Goal: Transaction & Acquisition: Register for event/course

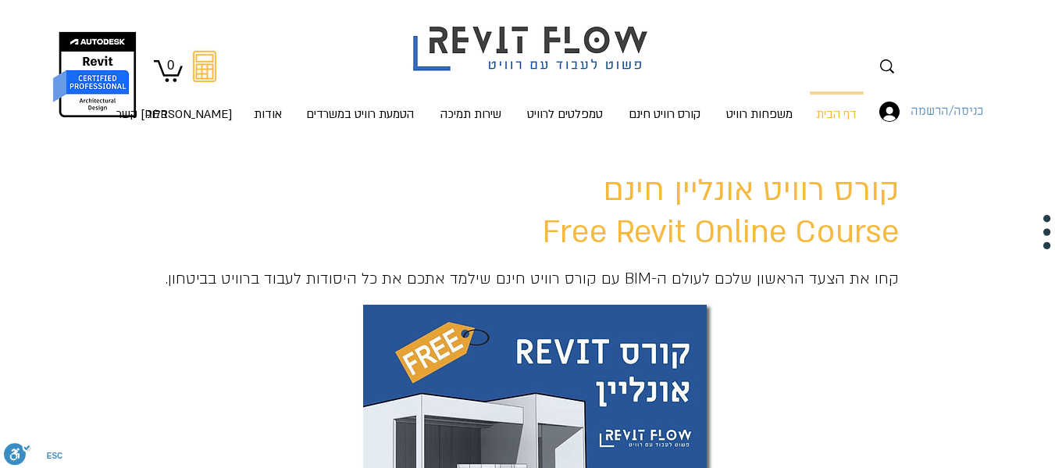
click at [949, 113] on span "כניסה/הרשמה" at bounding box center [947, 112] width 84 height 20
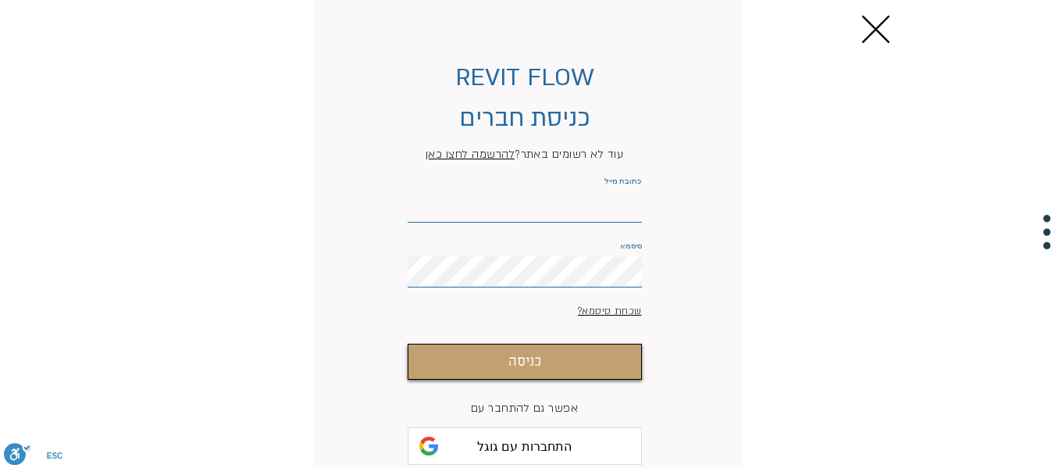
click at [590, 219] on input "כתובת מייל" at bounding box center [525, 206] width 234 height 31
paste input "[EMAIL_ADDRESS] הפרופיל [EMAIL_ADDRESS][DOMAIN_NAME]"
drag, startPoint x: 576, startPoint y: 211, endPoint x: 677, endPoint y: 205, distance: 100.9
click at [677, 205] on form "REVIT FLOW כניסת חברים עוד לא רשומים באתר? להרשמה לחצו כאן כתובת מייל [EMAIL_AD…" at bounding box center [525, 288] width 365 height 544
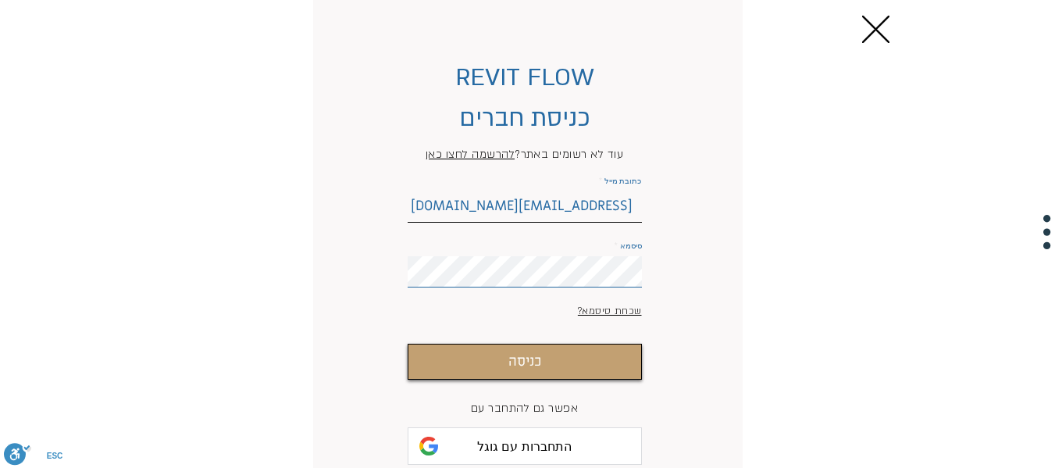
type input "[EMAIL_ADDRESS][DOMAIN_NAME]"
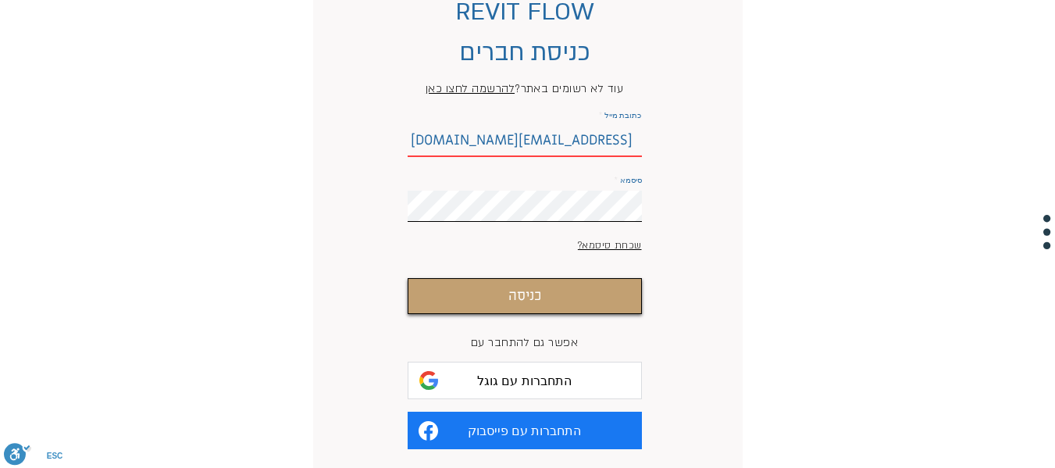
scroll to position [66, 0]
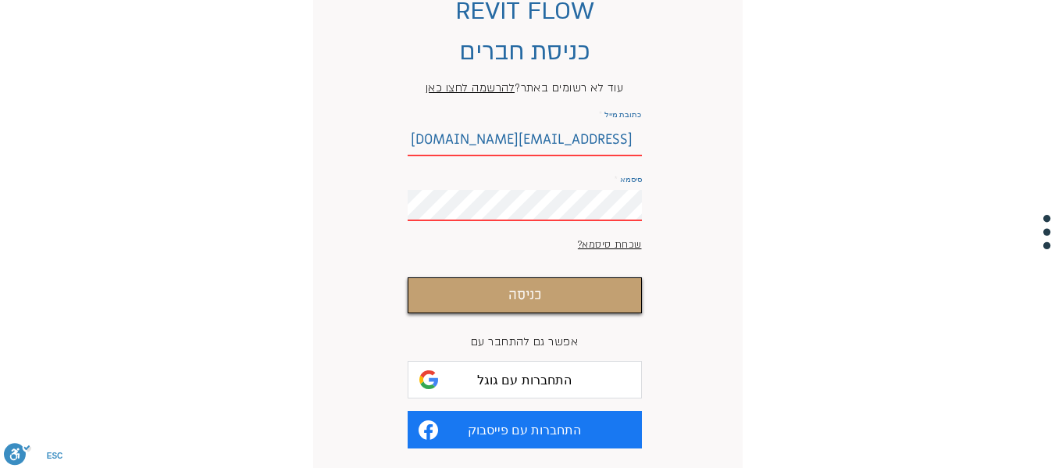
click at [476, 85] on span "להרשמה לחצו כאן" at bounding box center [470, 87] width 89 height 15
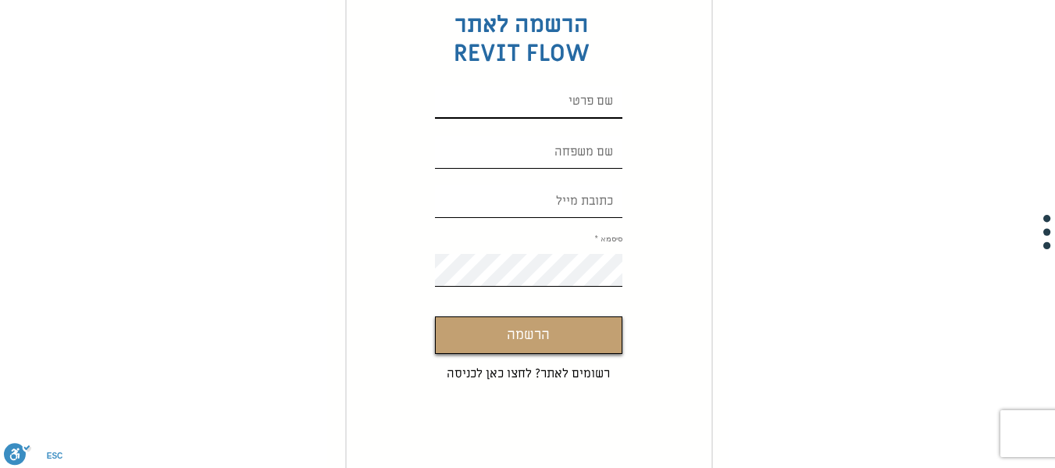
click at [571, 102] on input "Custom Signup" at bounding box center [528, 102] width 187 height 33
type input "[PERSON_NAME]"
click at [562, 151] on input "Custom Signup" at bounding box center [528, 152] width 187 height 33
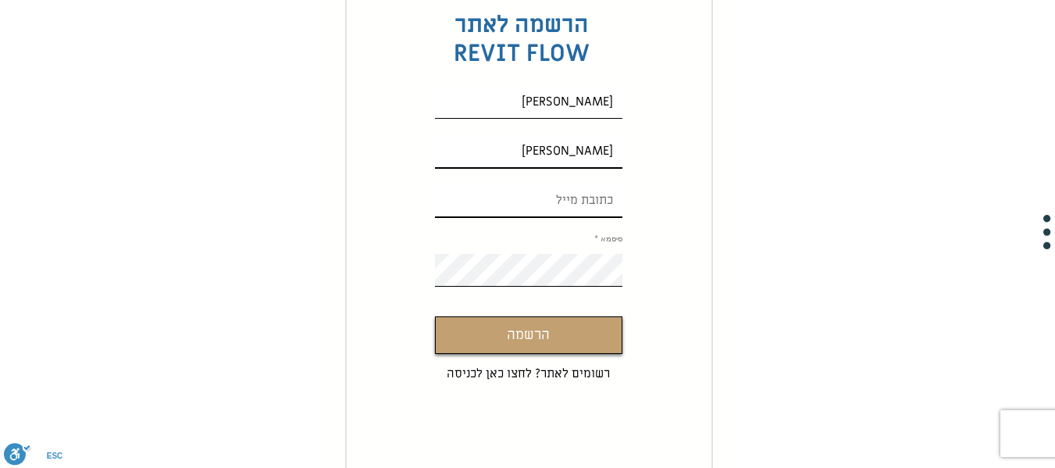
type input "[PERSON_NAME]"
click at [561, 185] on input "Custom Signup" at bounding box center [528, 201] width 187 height 33
paste input "[EMAIL_ADDRESS] הפרופיל [EMAIL_ADDRESS][DOMAIN_NAME]"
drag, startPoint x: 582, startPoint y: 201, endPoint x: 651, endPoint y: 199, distance: 69.5
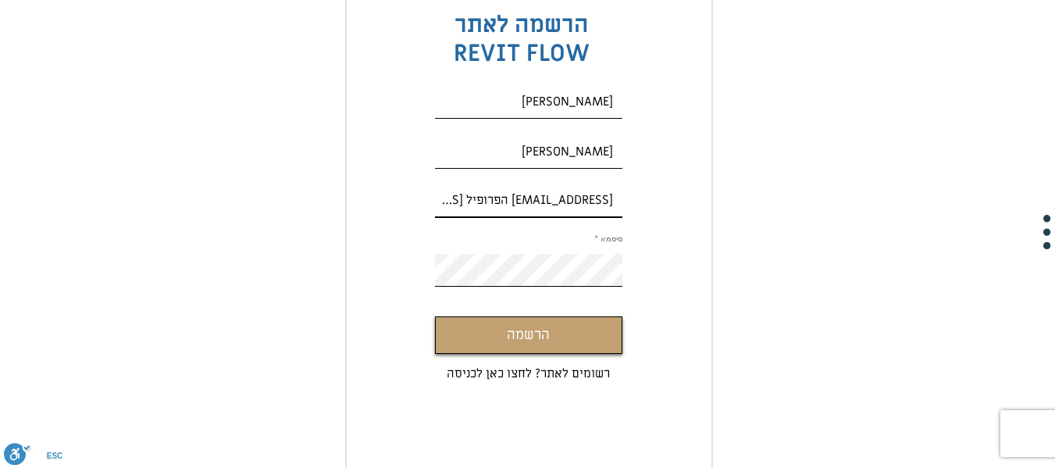
click at [651, 199] on form "הרשמה לאתר REVIT FLOW [PERSON_NAME] [EMAIL_ADDRESS] הפרופיל [EMAIL_ADDRESS][DOM…" at bounding box center [529, 229] width 368 height 563
type input "[EMAIL_ADDRESS][DOMAIN_NAME]"
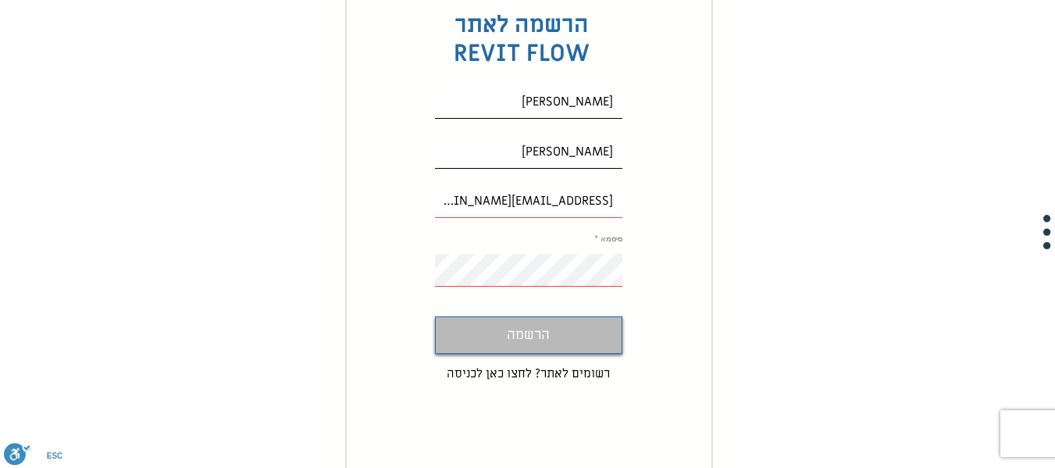
click at [551, 332] on button "הרשמה" at bounding box center [528, 334] width 187 height 37
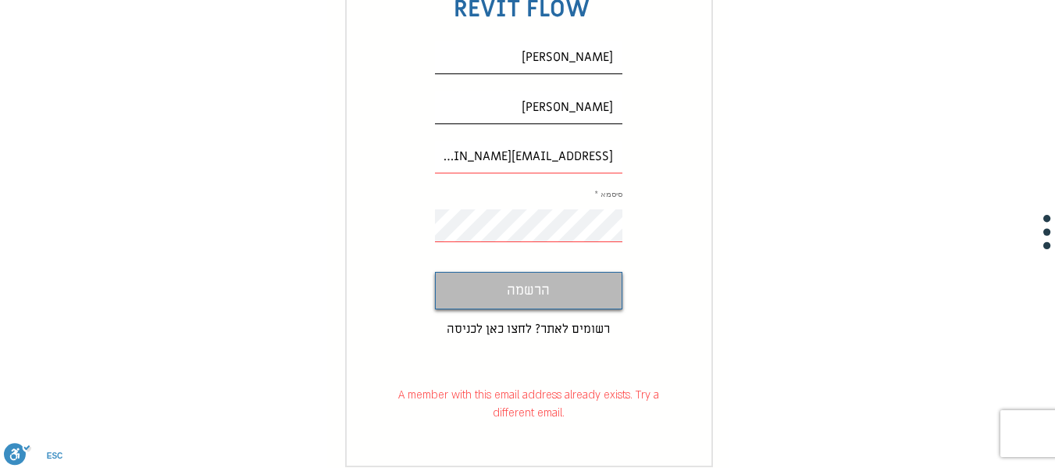
scroll to position [130, 0]
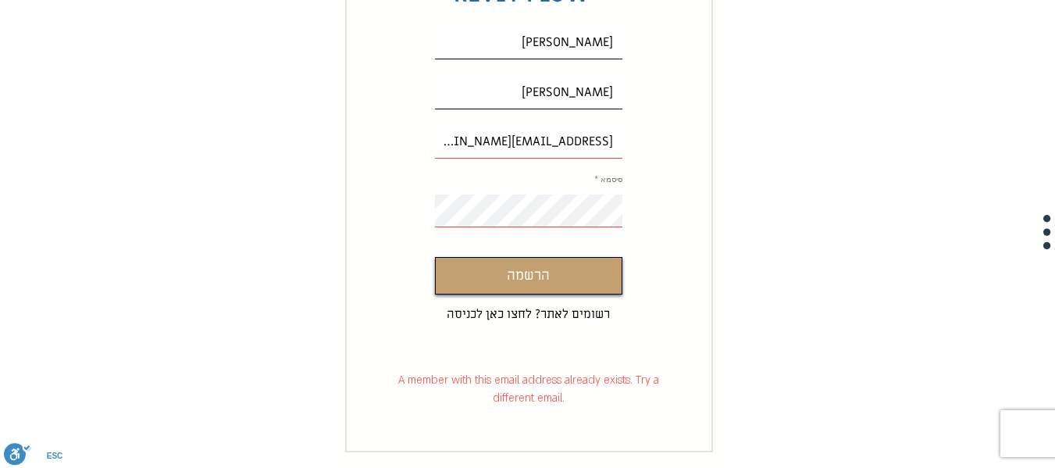
click at [551, 334] on form "הרשמה לאתר REVIT FLOW [PERSON_NAME] [EMAIL_ADDRESS][DOMAIN_NAME] סיסמא הרשמה רש…" at bounding box center [529, 170] width 368 height 563
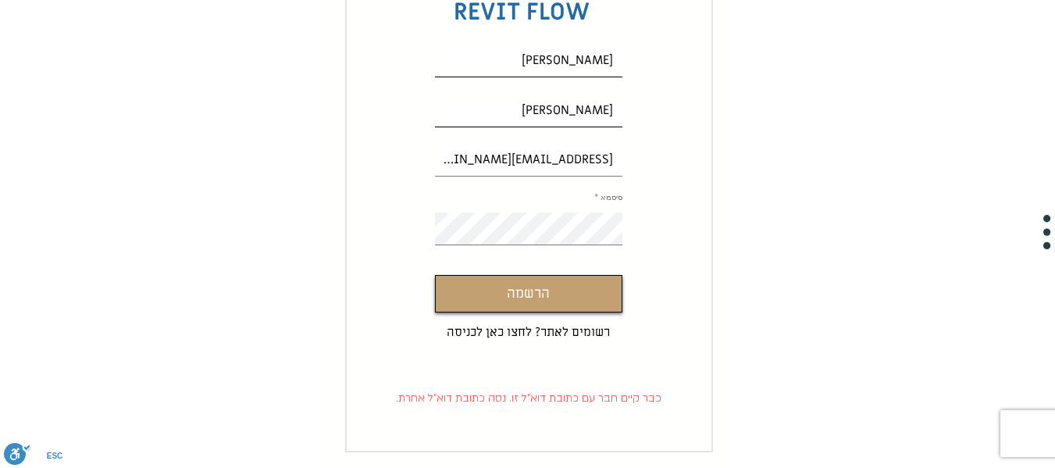
scroll to position [0, 0]
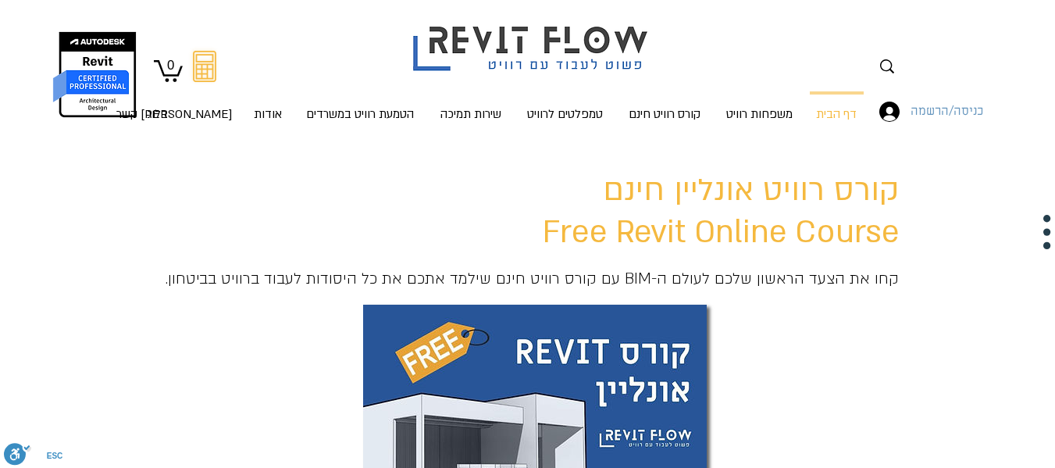
click at [910, 116] on span "כניסה/הרשמה" at bounding box center [947, 112] width 84 height 20
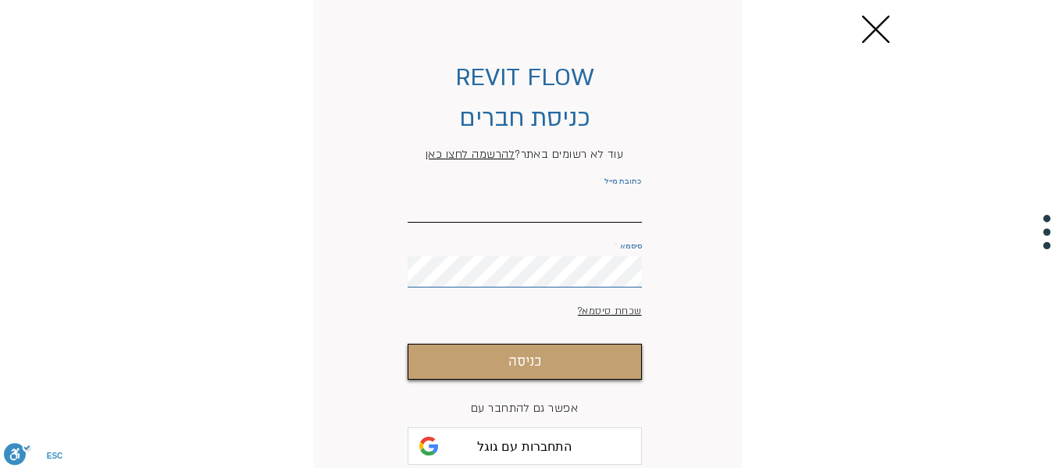
click at [609, 219] on input "כתובת מייל" at bounding box center [525, 206] width 234 height 31
paste input "[EMAIL_ADDRESS] הפרופיל [EMAIL_ADDRESS][DOMAIN_NAME]"
drag, startPoint x: 573, startPoint y: 209, endPoint x: 696, endPoint y: 218, distance: 122.9
click at [696, 218] on form "REVIT FLOW כניסת חברים עוד לא רשומים באתר? להרשמה לחצו כאן כתובת מייל [EMAIL_AD…" at bounding box center [525, 288] width 365 height 544
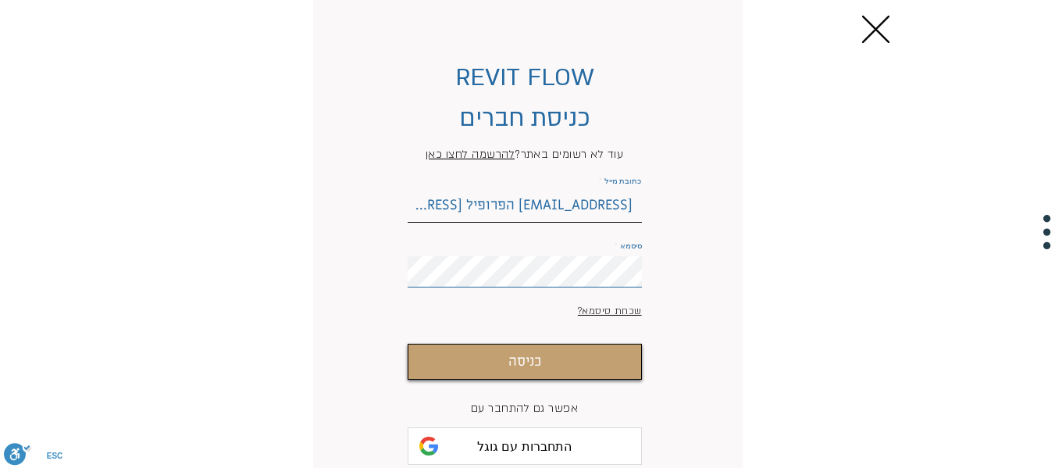
scroll to position [0, 0]
type input "[EMAIL_ADDRESS][DOMAIN_NAME]"
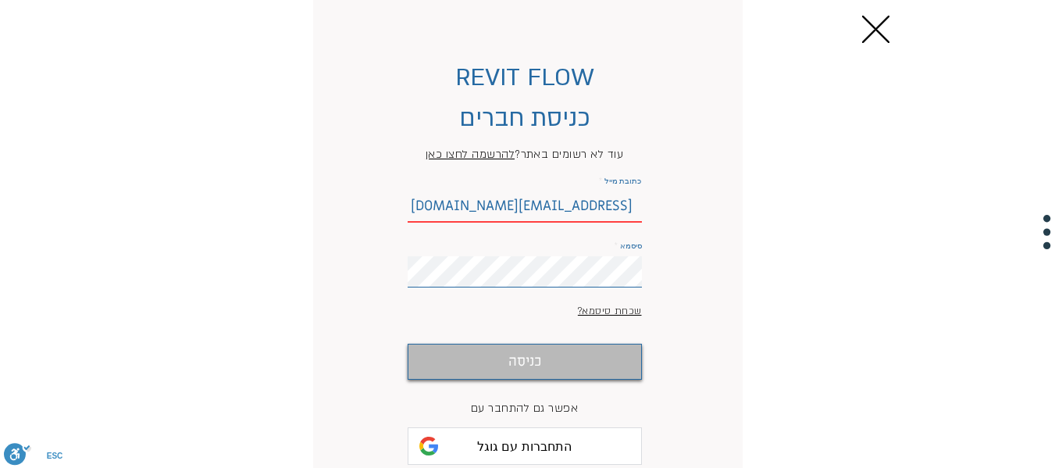
click at [551, 379] on button "כניסה" at bounding box center [525, 362] width 234 height 36
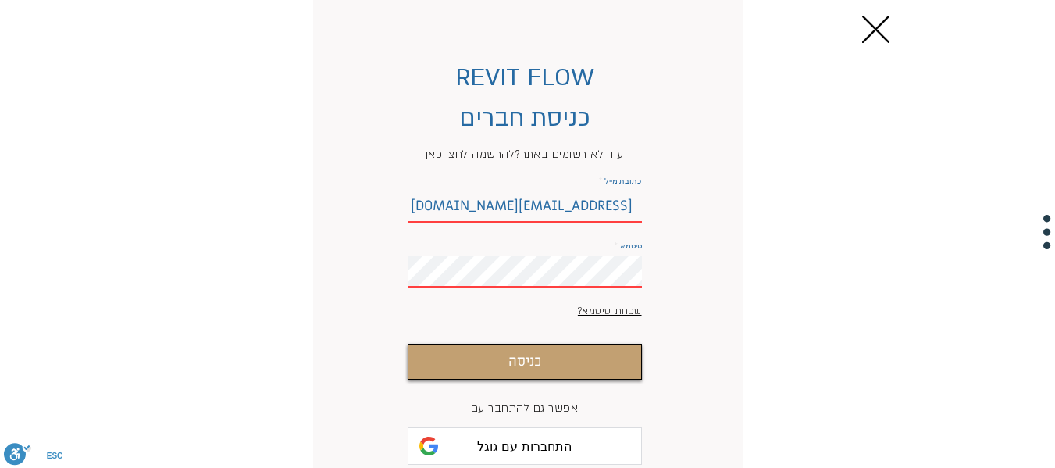
click at [757, 277] on div "REVIT FLOW כניסת חברים עוד לא רשומים באתר? להרשמה לחצו כאן כתובת מייל [EMAIL_AD…" at bounding box center [527, 275] width 1055 height 551
click at [408, 344] on button "כניסה" at bounding box center [525, 362] width 234 height 36
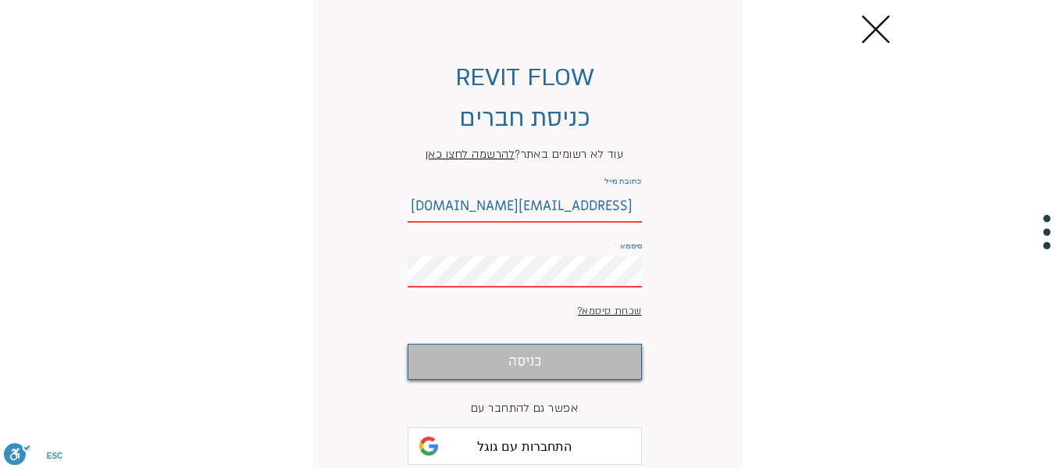
click at [623, 372] on button "כניסה" at bounding box center [525, 362] width 234 height 36
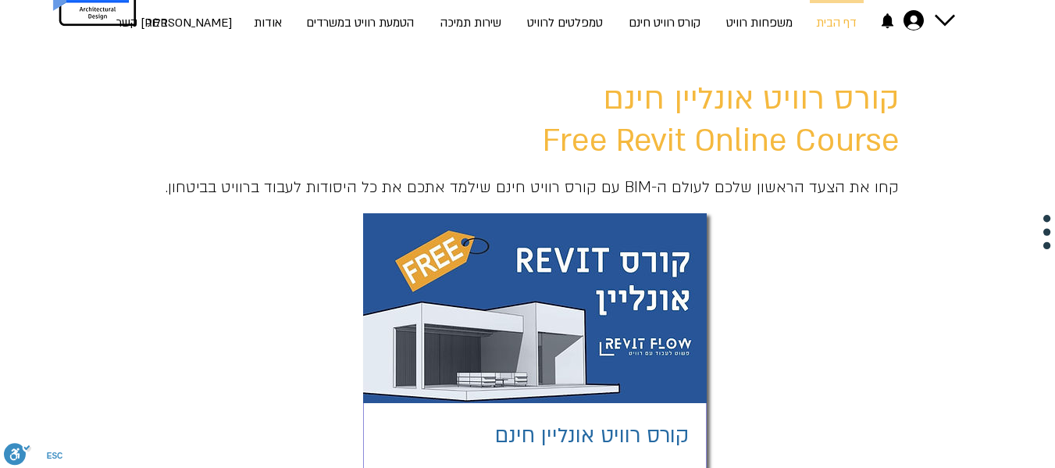
scroll to position [87, 0]
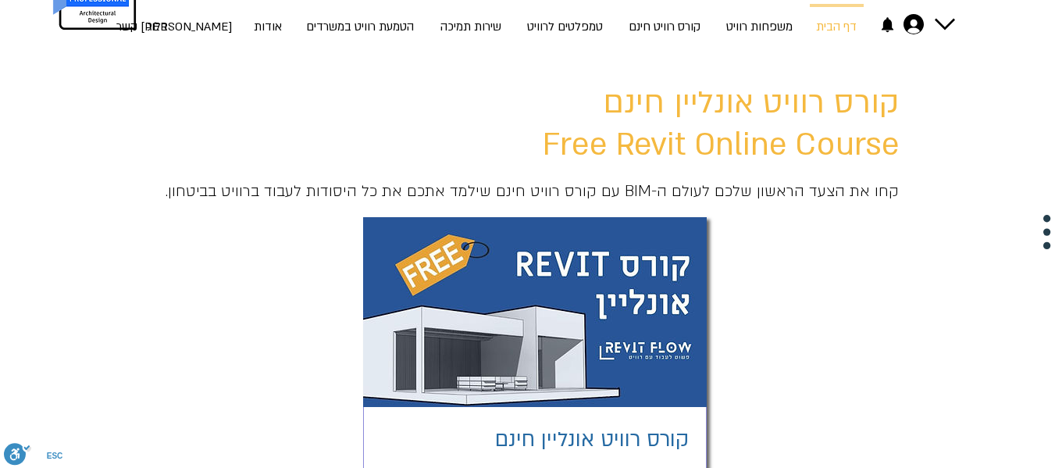
click at [560, 297] on img "main content" at bounding box center [535, 312] width 344 height 190
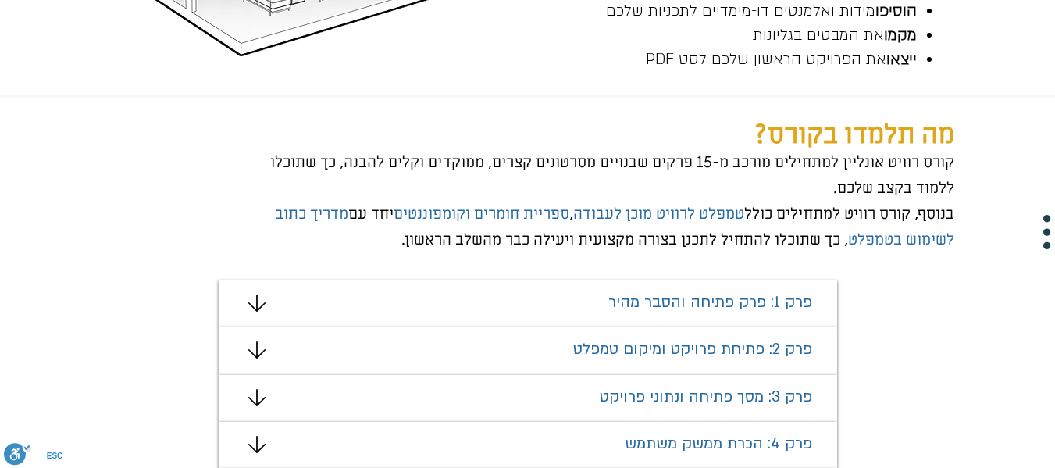
scroll to position [806, 0]
click at [579, 292] on h1 "פרק 1: פרק פתיחה והסבר מהיר" at bounding box center [612, 301] width 400 height 19
click at [257, 303] on icon "מצגת" at bounding box center [256, 302] width 17 height 17
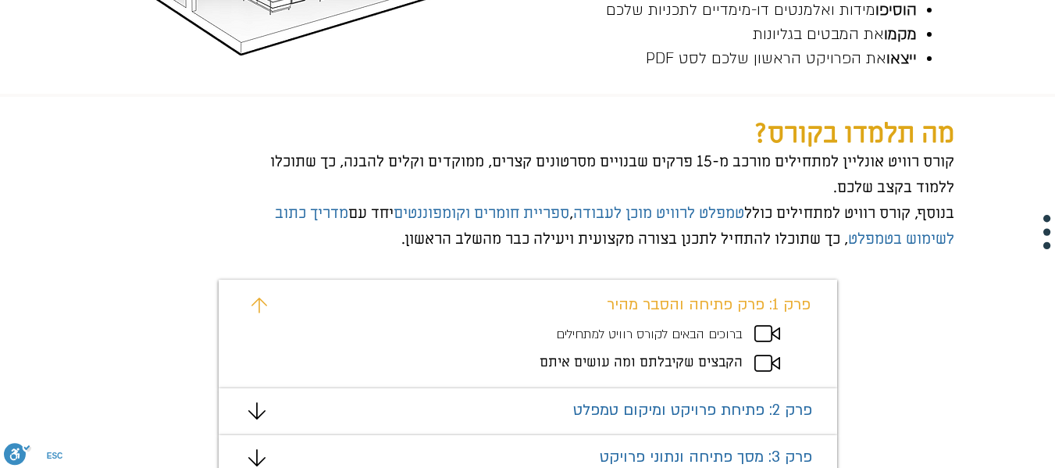
click at [540, 358] on p "הקבצים שקיבלתם ומה עושים איתם" at bounding box center [622, 362] width 242 height 20
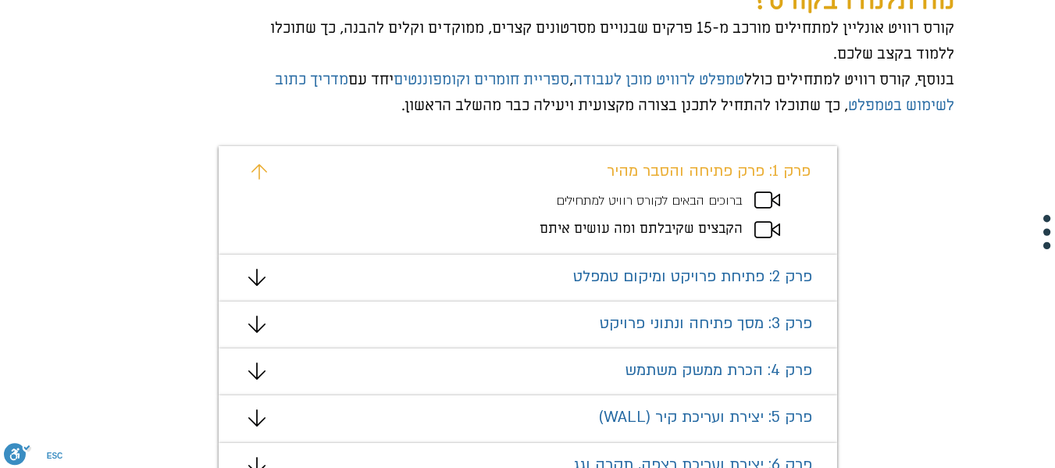
scroll to position [940, 0]
click at [764, 227] on icon "מצגת" at bounding box center [767, 228] width 26 height 17
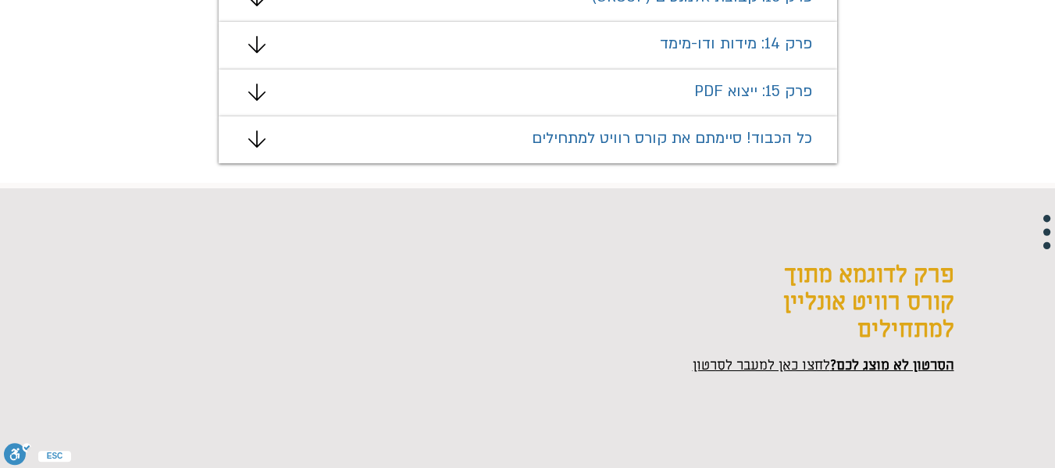
scroll to position [1737, 0]
click at [864, 365] on span "הסרטון לא מוצג לכם?" at bounding box center [892, 364] width 124 height 18
